Goal: Obtain resource: Download file/media

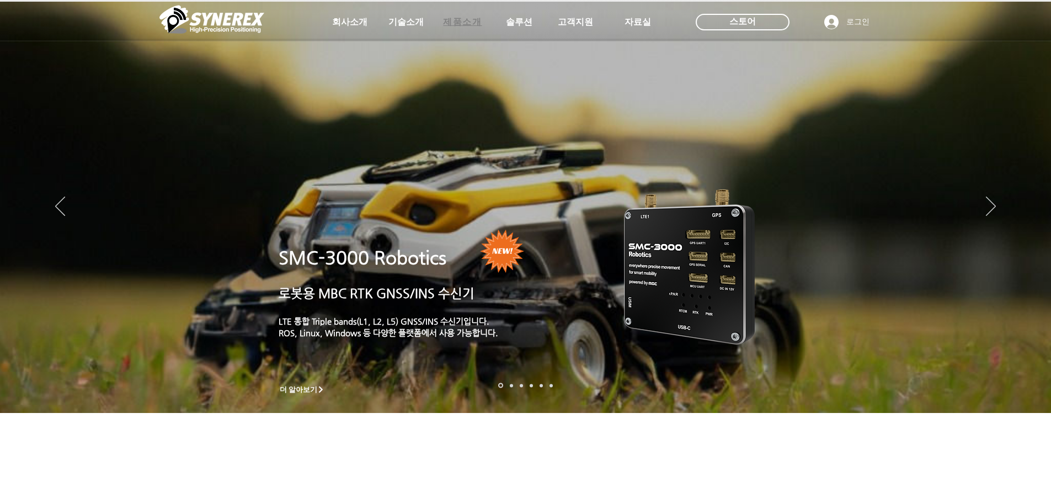
click at [456, 24] on span "제품소개" at bounding box center [462, 23] width 39 height 12
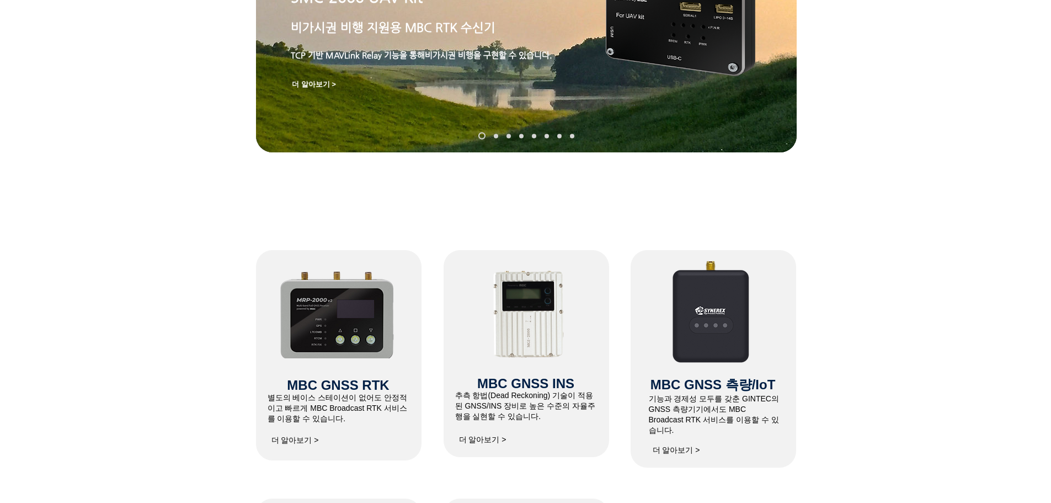
click at [350, 326] on img at bounding box center [338, 313] width 118 height 90
click at [286, 445] on span "더 알아보기 >" at bounding box center [295, 440] width 47 height 10
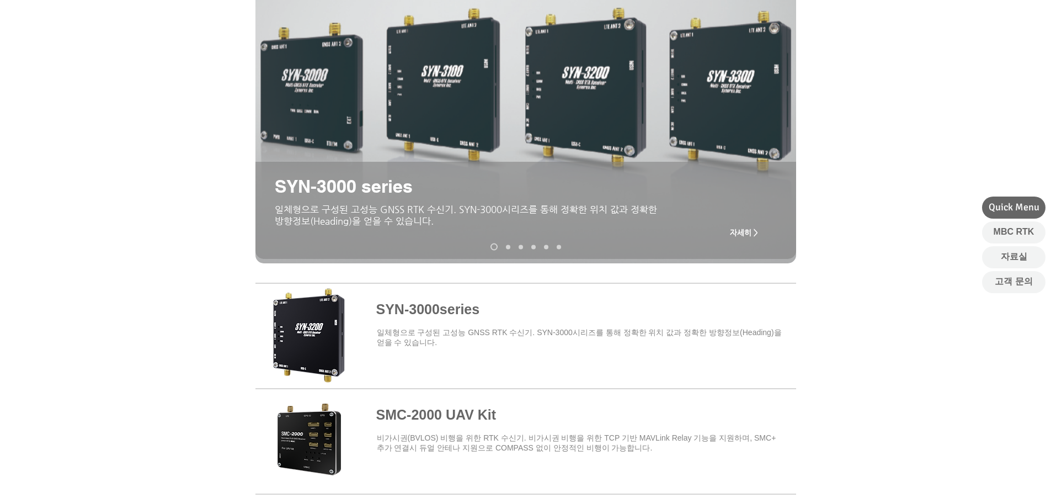
scroll to position [166, 0]
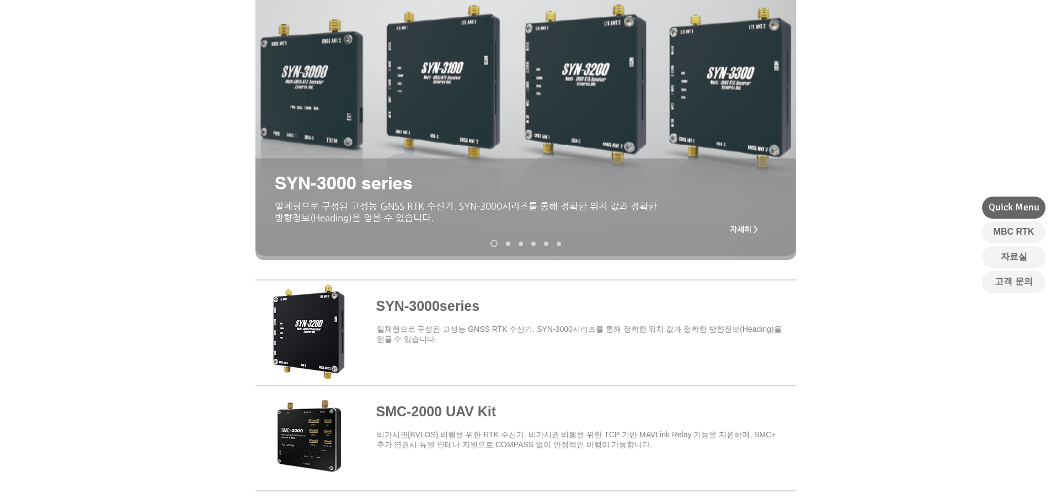
click at [421, 310] on span at bounding box center [526, 330] width 541 height 97
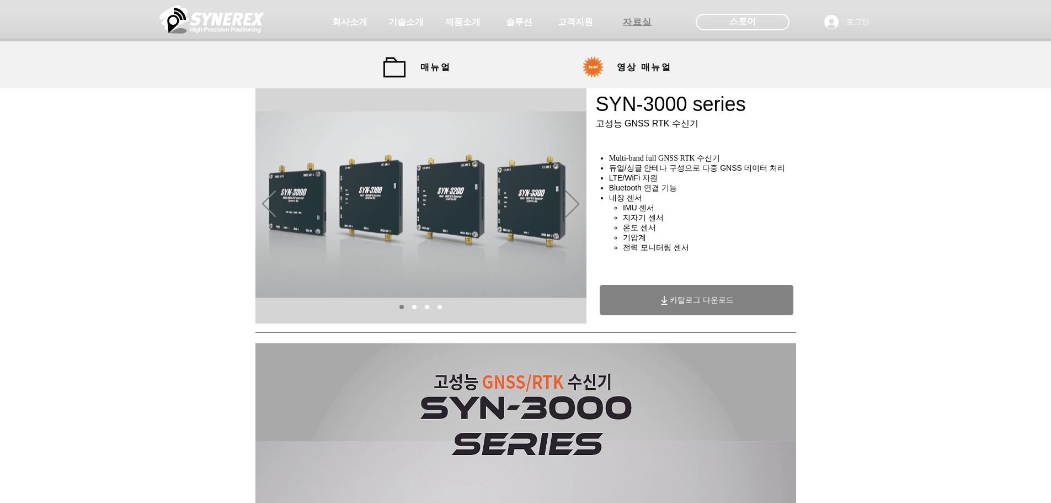
click at [636, 20] on span "자료실" at bounding box center [637, 23] width 29 height 12
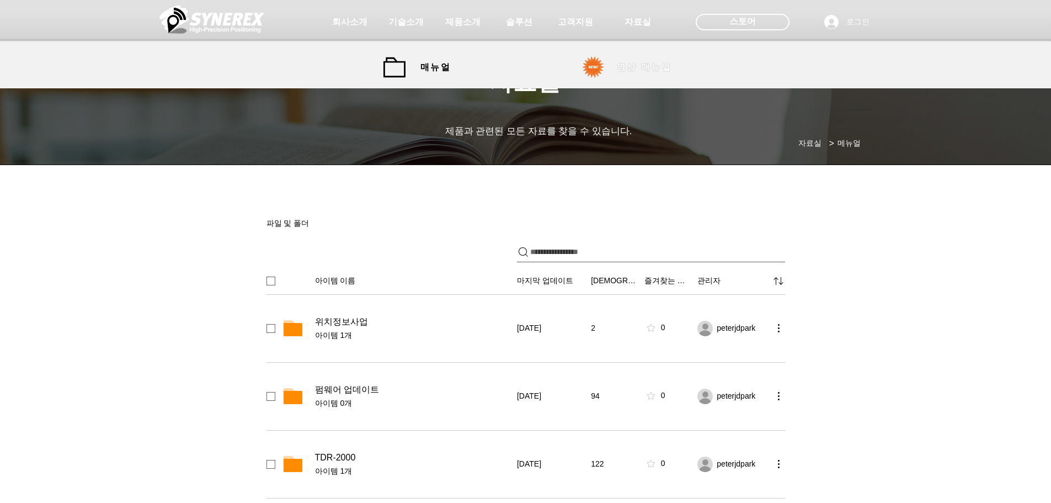
click at [648, 75] on span "영상 매뉴얼" at bounding box center [644, 67] width 83 height 22
click at [623, 67] on span "영상 매뉴얼" at bounding box center [644, 68] width 55 height 12
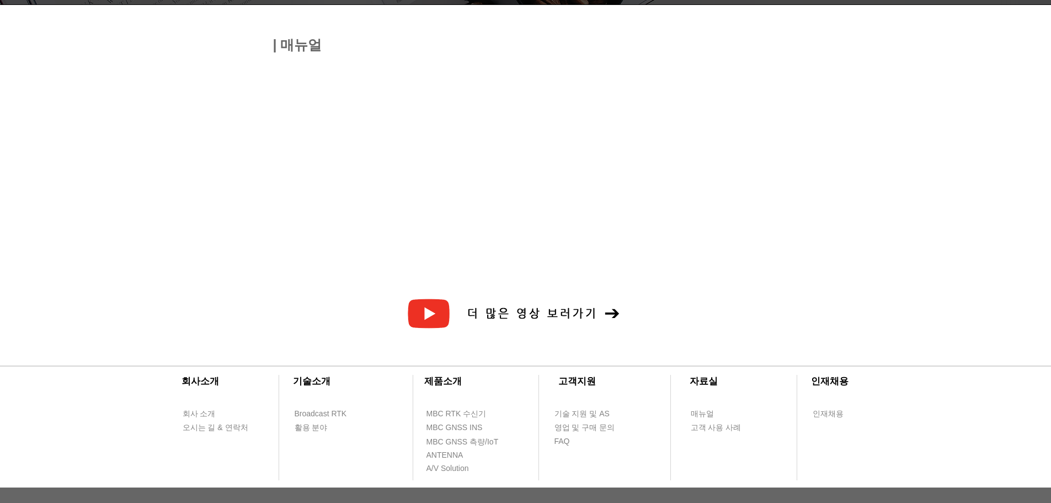
scroll to position [175, 0]
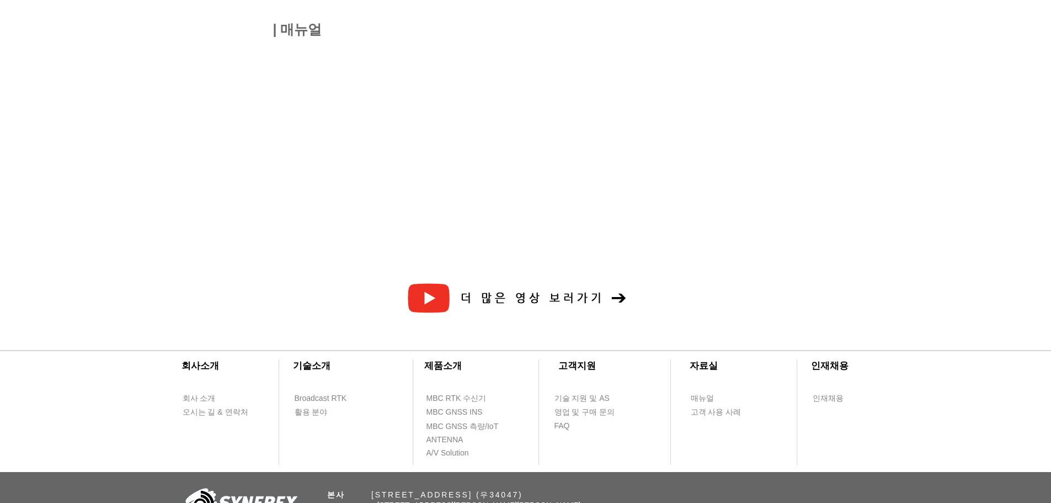
click at [546, 296] on span "더 많은 영상 보러가기" at bounding box center [533, 297] width 144 height 13
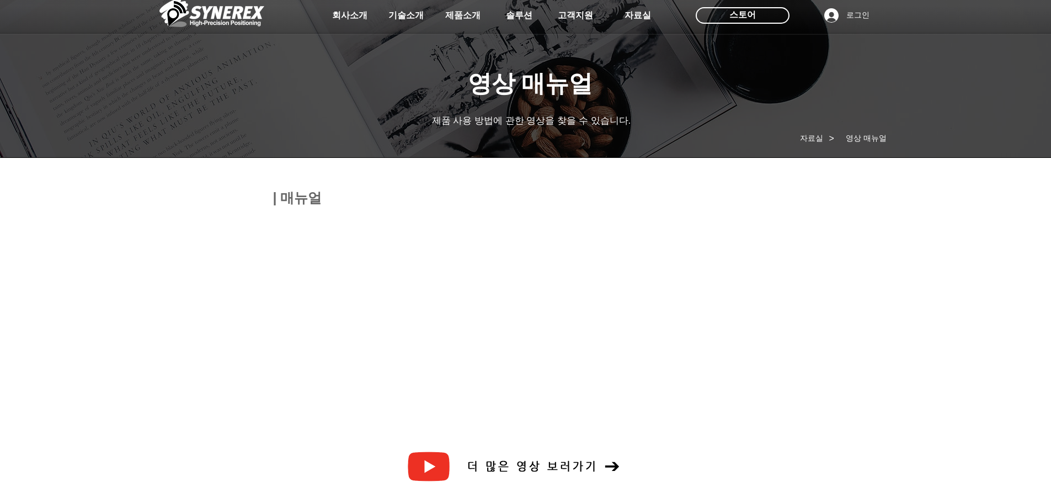
scroll to position [0, 0]
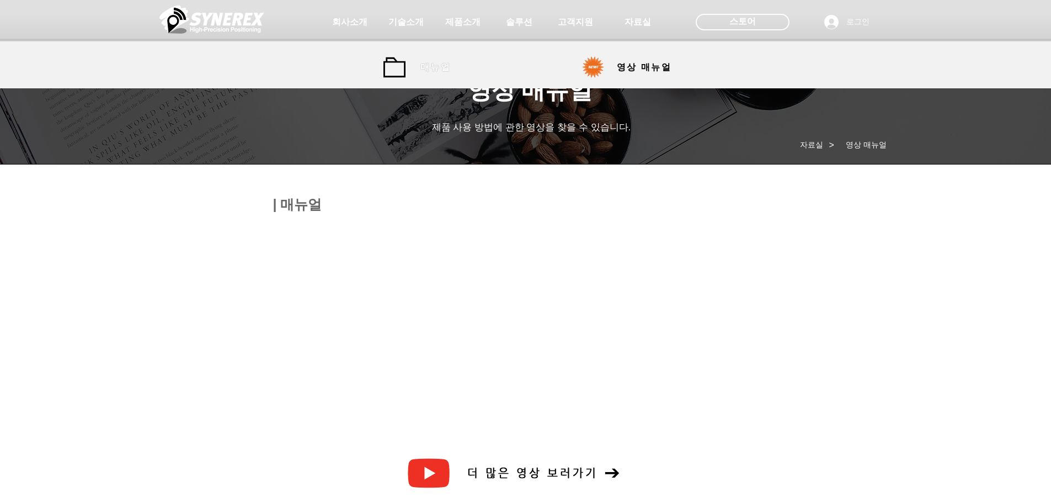
click at [438, 70] on span "매뉴얼" at bounding box center [436, 68] width 30 height 12
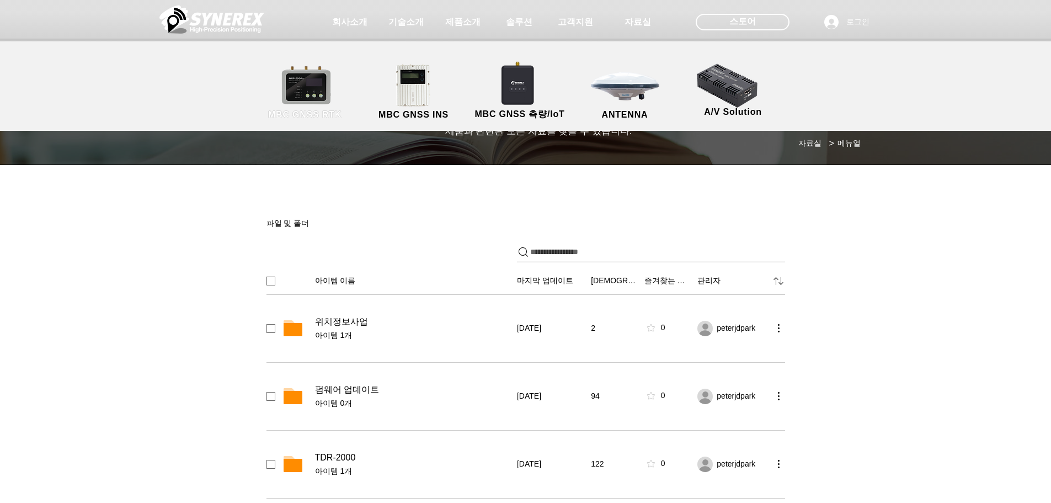
click at [314, 92] on link "MBC GNSS RTK" at bounding box center [305, 92] width 99 height 58
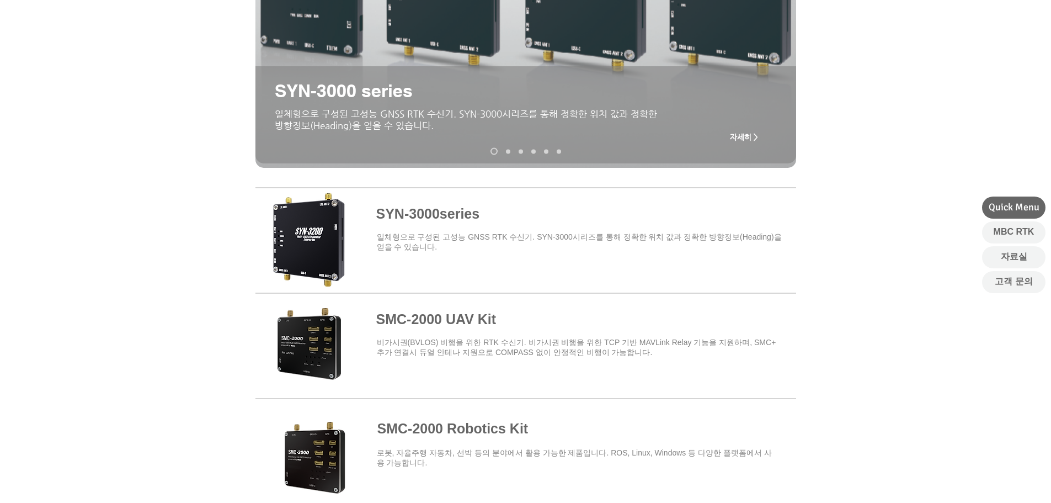
scroll to position [275, 0]
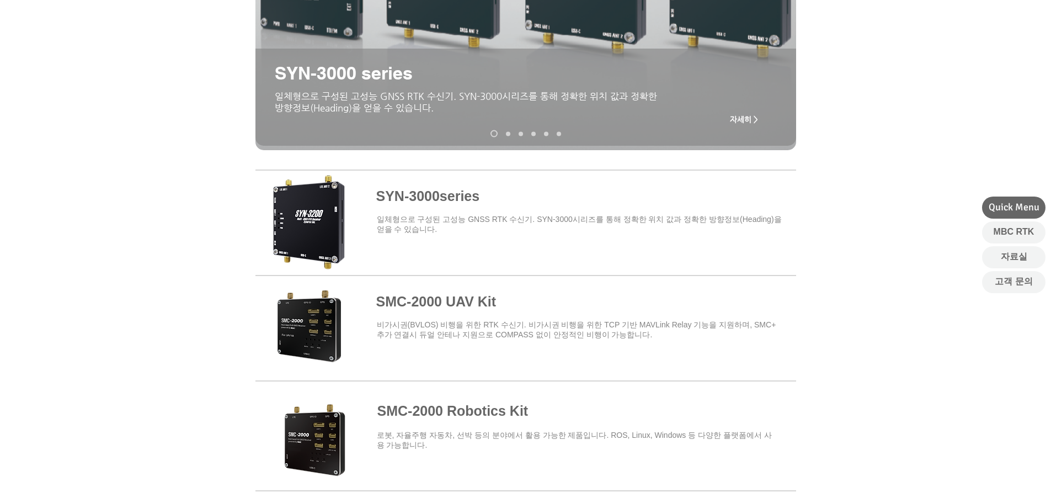
click at [465, 404] on span at bounding box center [526, 431] width 541 height 97
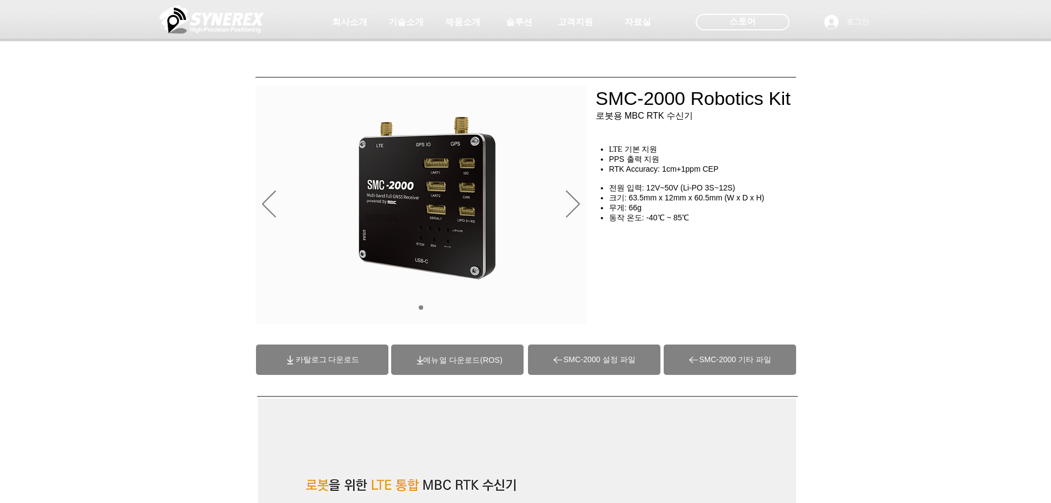
click at [450, 359] on span "(ROS)메뉴얼 다운로드" at bounding box center [462, 359] width 79 height 9
click at [338, 359] on span "카탈로그 다운로드" at bounding box center [328, 360] width 64 height 10
drag, startPoint x: 234, startPoint y: 76, endPoint x: 235, endPoint y: 81, distance: 5.6
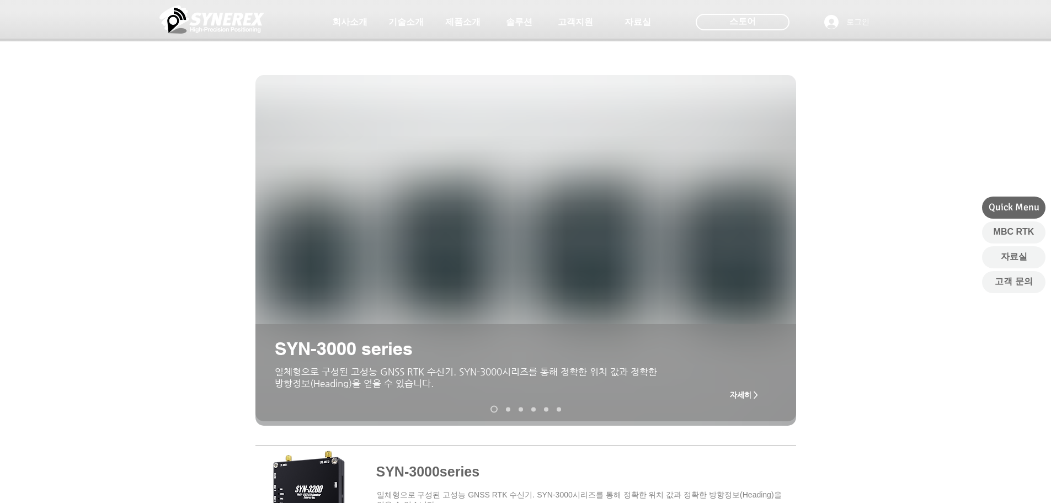
scroll to position [275, 0]
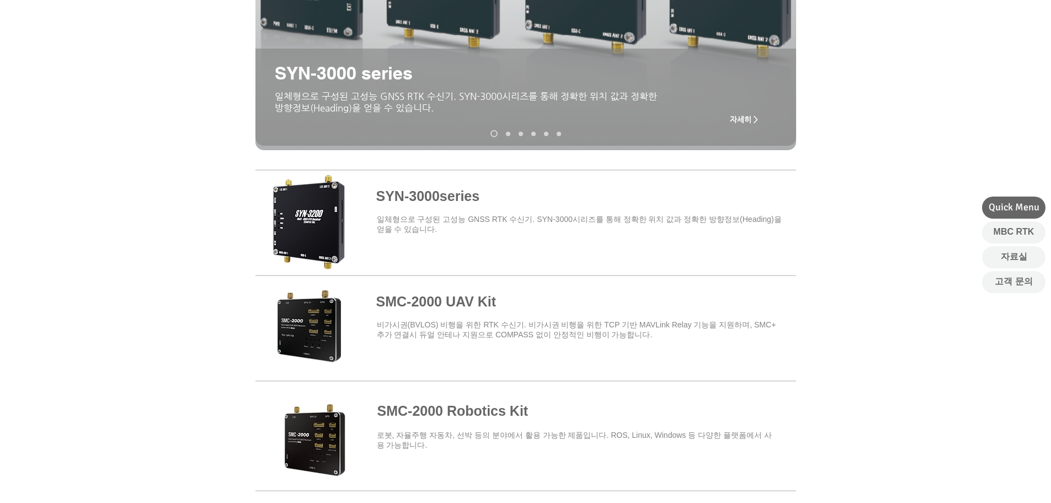
click at [432, 179] on span at bounding box center [526, 220] width 541 height 97
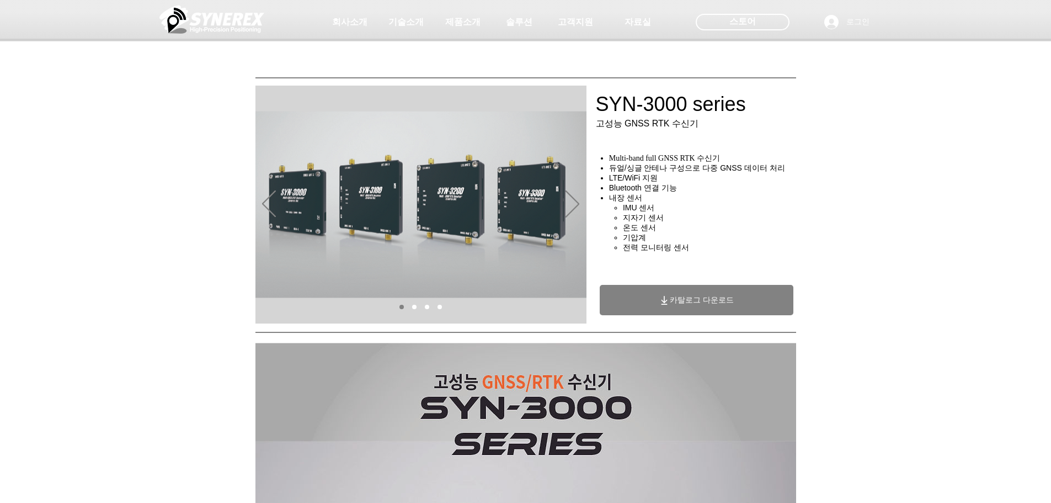
click at [694, 301] on span "카탈로그 다운로드" at bounding box center [702, 300] width 64 height 10
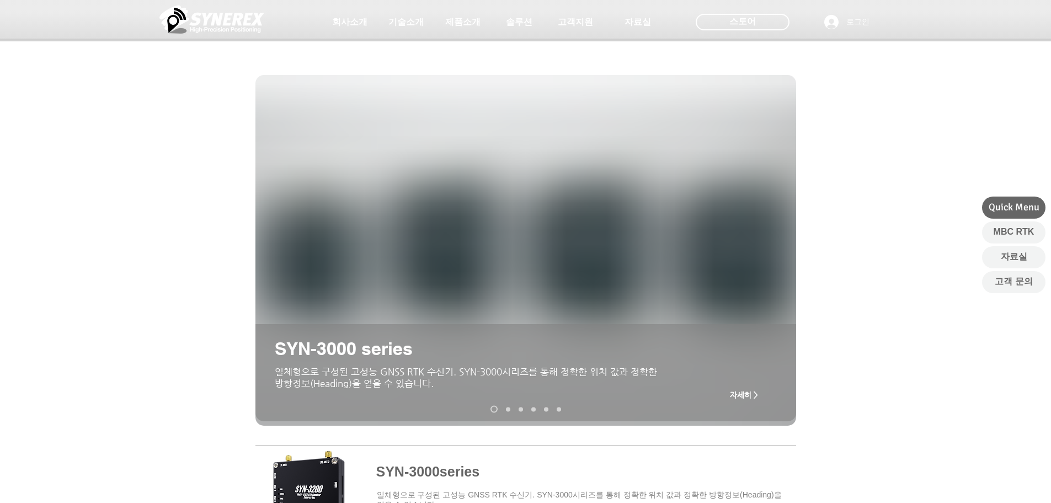
scroll to position [275, 0]
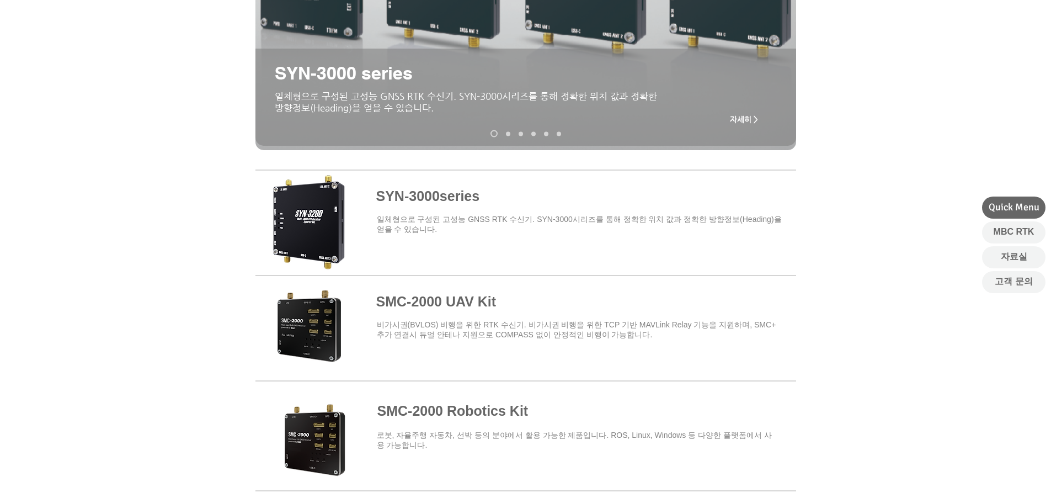
click at [422, 300] on span at bounding box center [526, 326] width 541 height 97
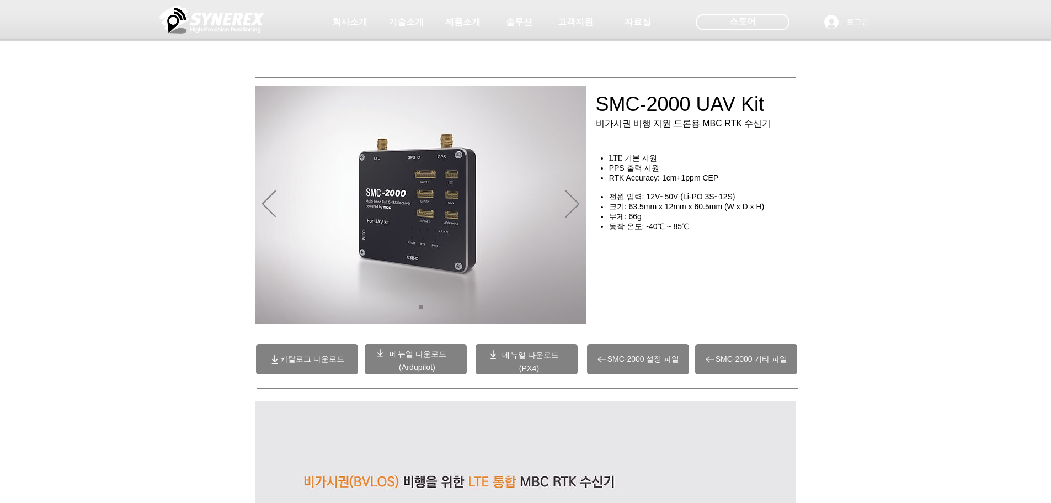
scroll to position [275, 0]
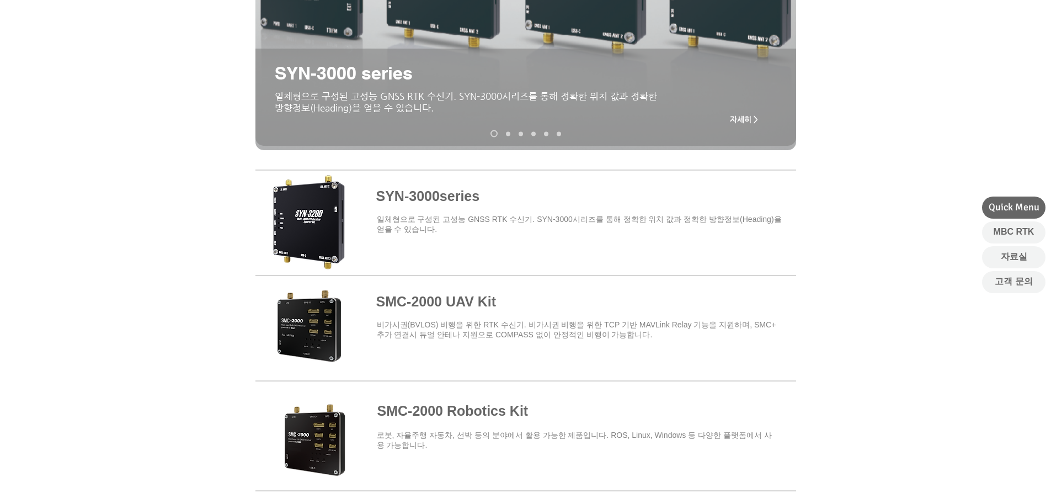
click at [431, 208] on span at bounding box center [526, 220] width 541 height 97
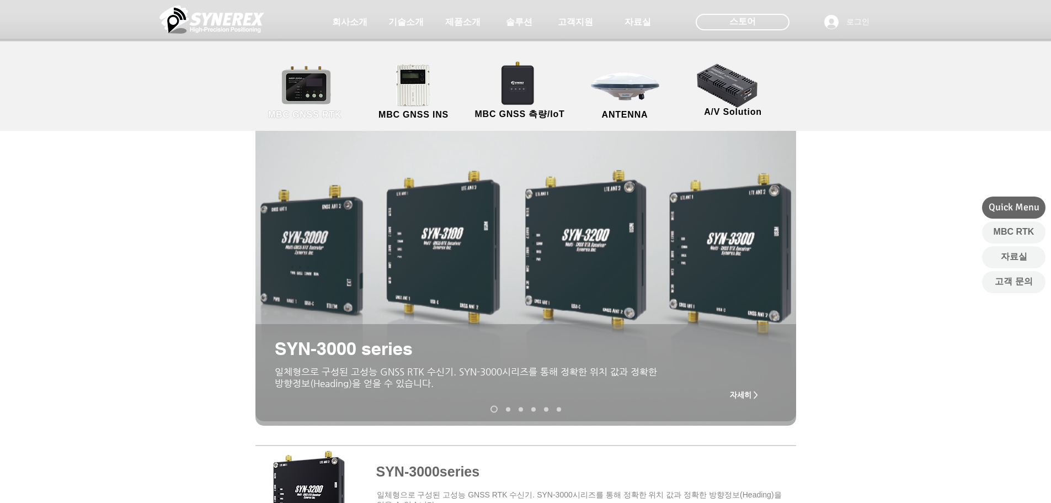
click at [303, 92] on link "MBC GNSS RTK" at bounding box center [305, 92] width 99 height 58
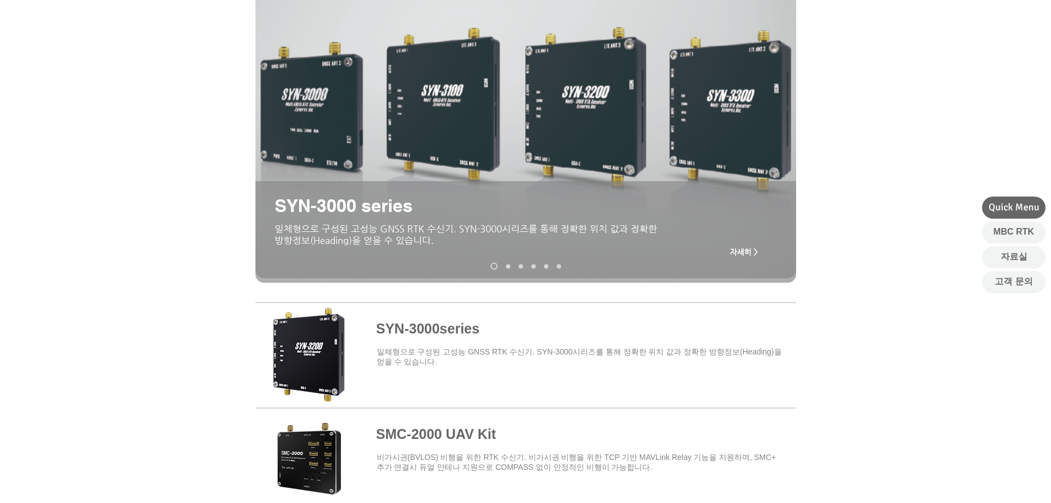
scroll to position [275, 0]
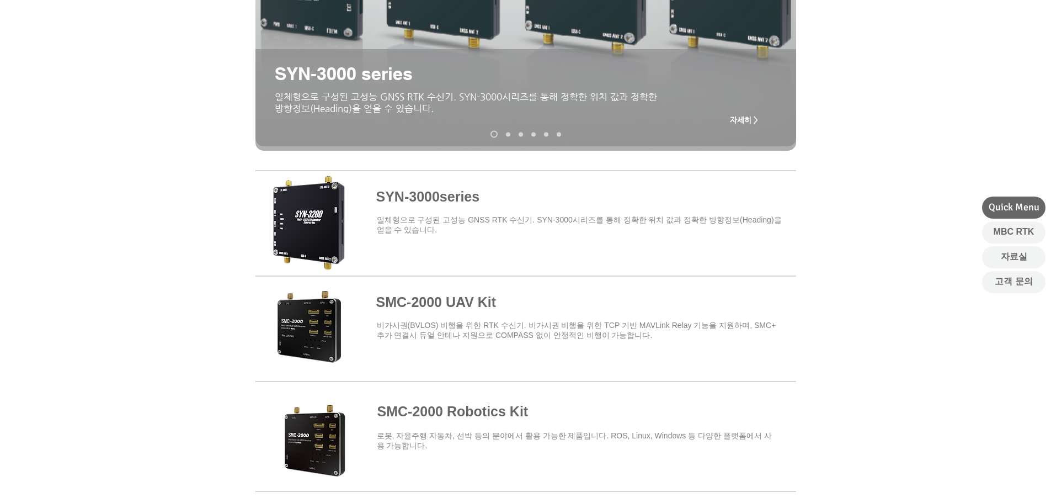
click at [476, 409] on span at bounding box center [526, 432] width 541 height 97
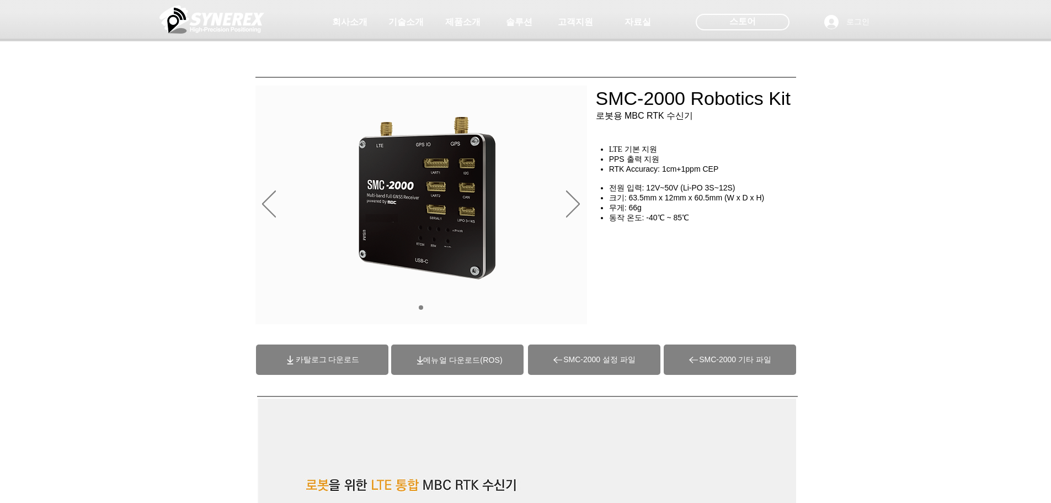
drag, startPoint x: 545, startPoint y: 330, endPoint x: 525, endPoint y: 288, distance: 46.7
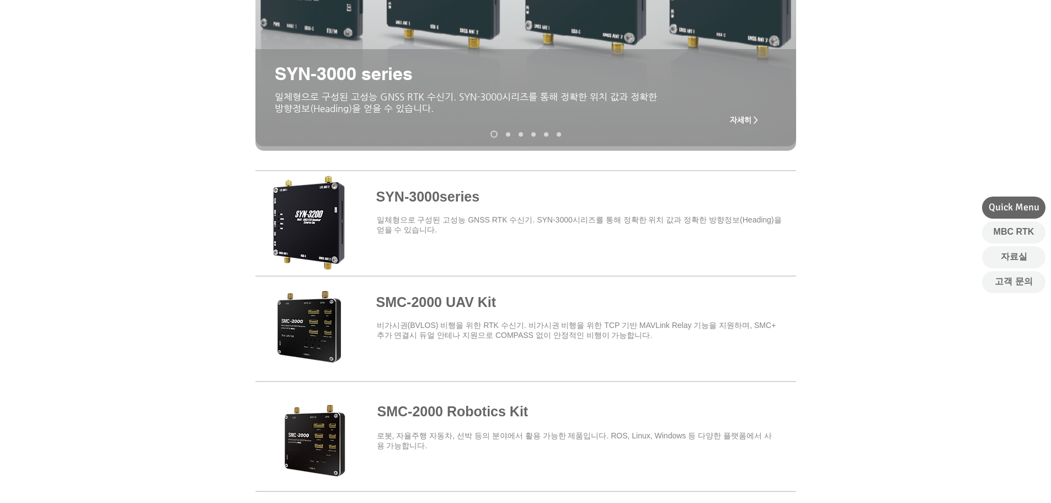
click at [446, 199] on span at bounding box center [526, 221] width 541 height 97
